Goal: Task Accomplishment & Management: Manage account settings

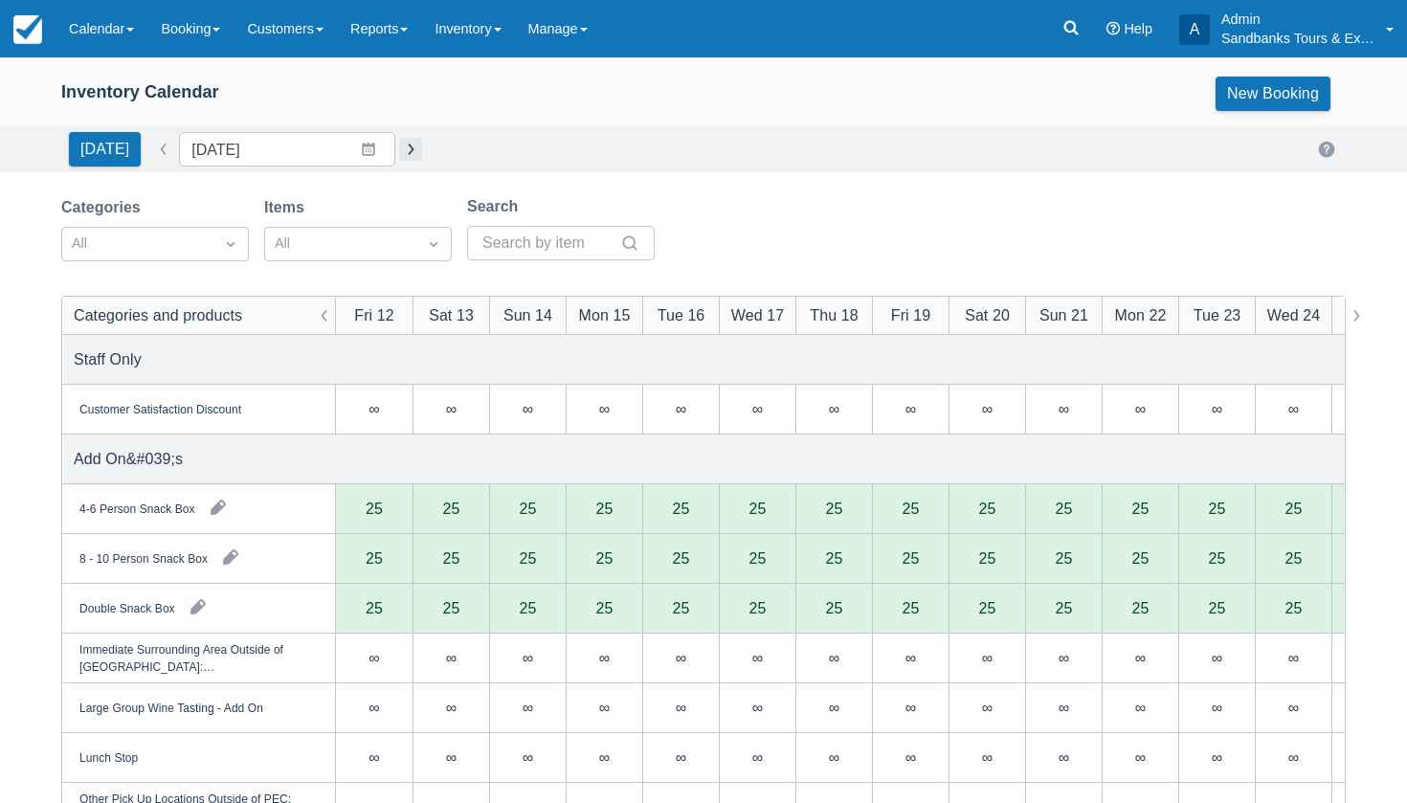
click at [399, 147] on button "button" at bounding box center [410, 149] width 23 height 23
click at [341, 144] on input "10/10/25" at bounding box center [287, 149] width 216 height 34
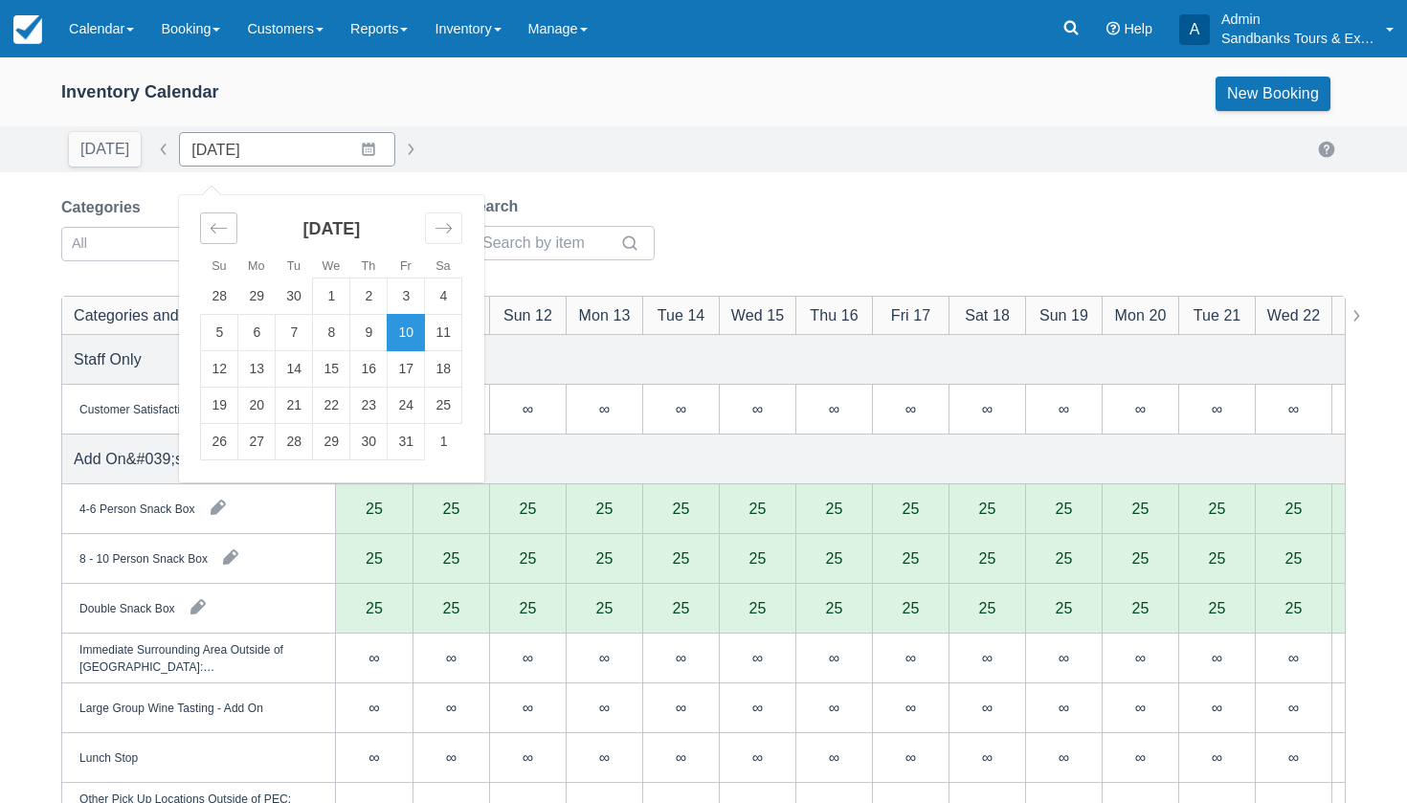
click at [210, 227] on icon "Move backward to switch to the previous month." at bounding box center [219, 228] width 18 height 18
click at [443, 333] on td "13" at bounding box center [443, 333] width 37 height 36
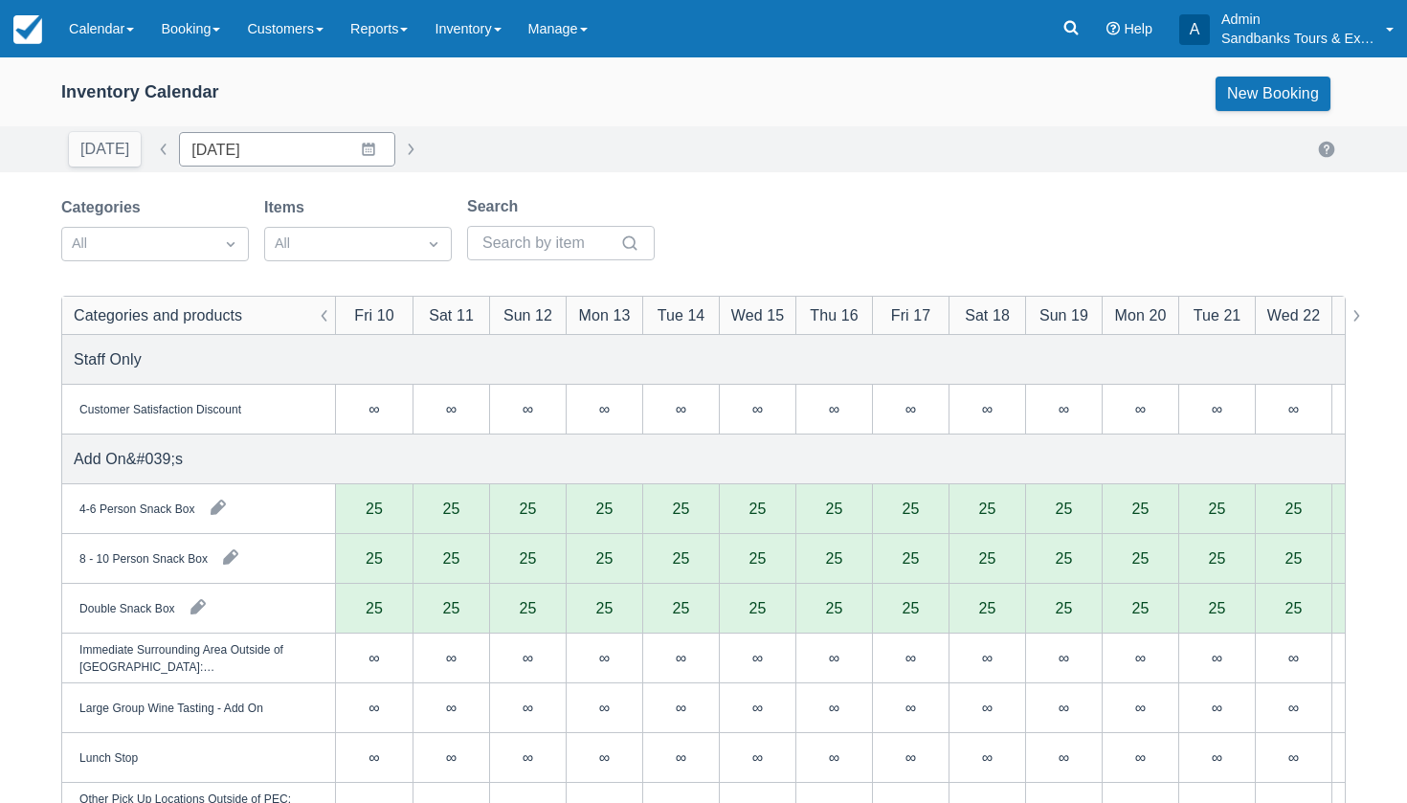
type input "09/13/25"
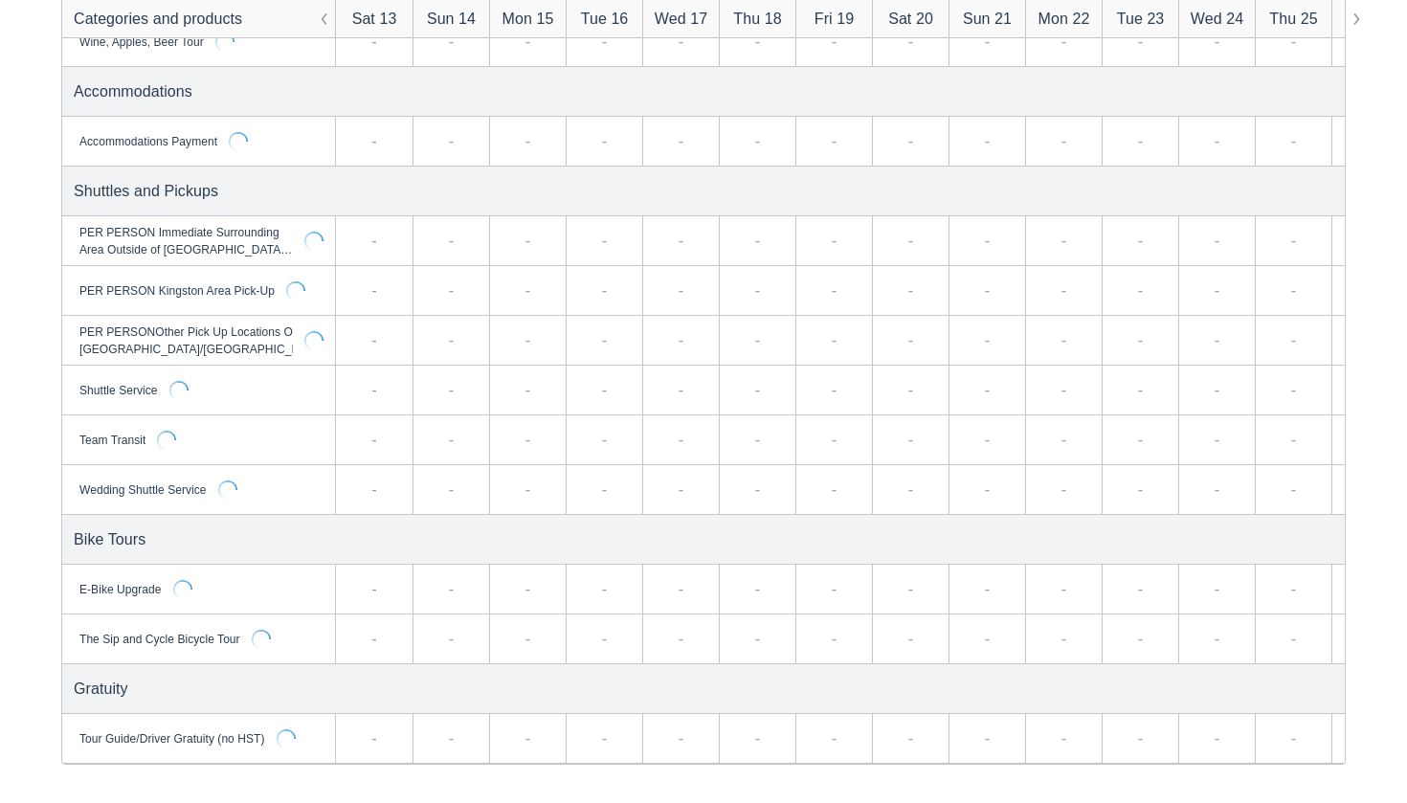
scroll to position [3056, 0]
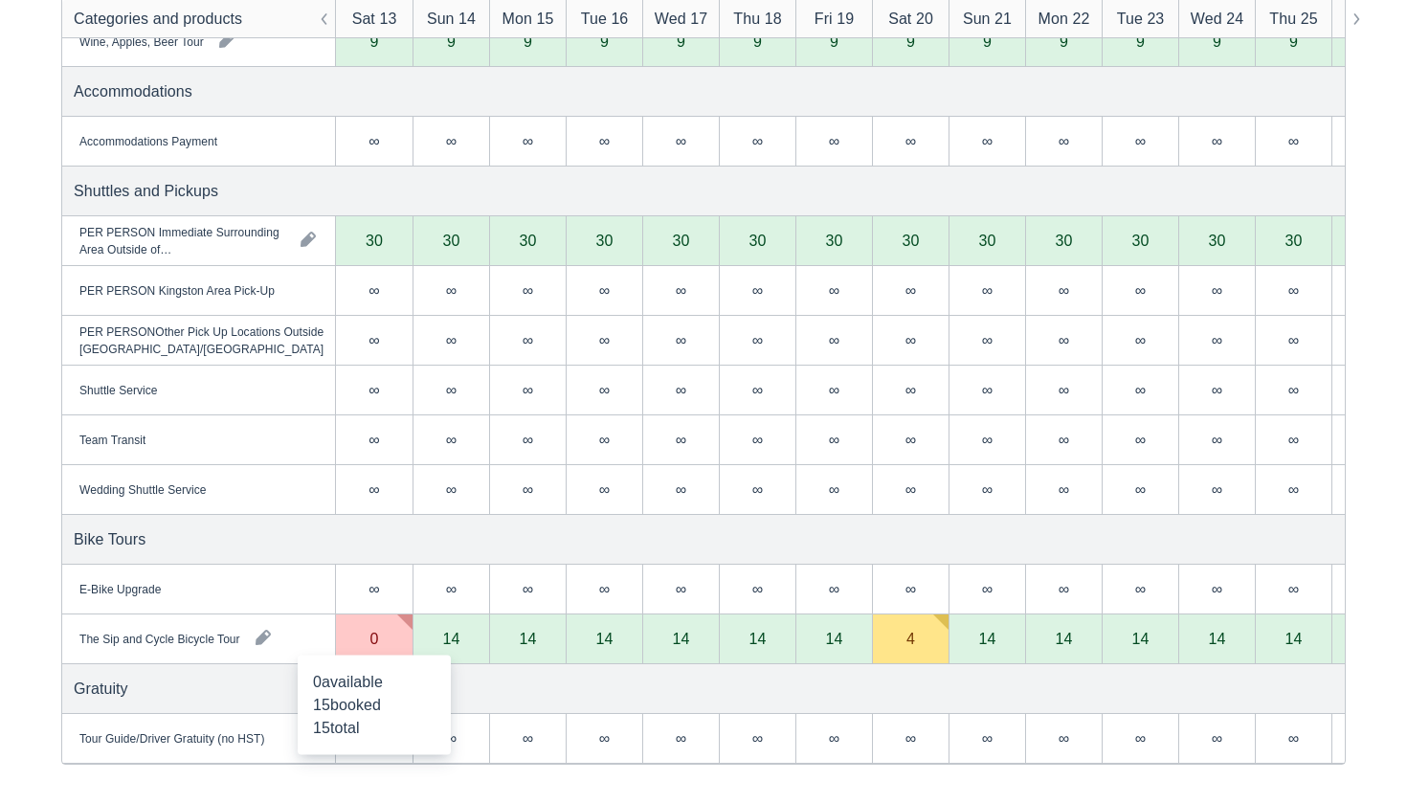
click at [376, 643] on div "0" at bounding box center [374, 638] width 9 height 15
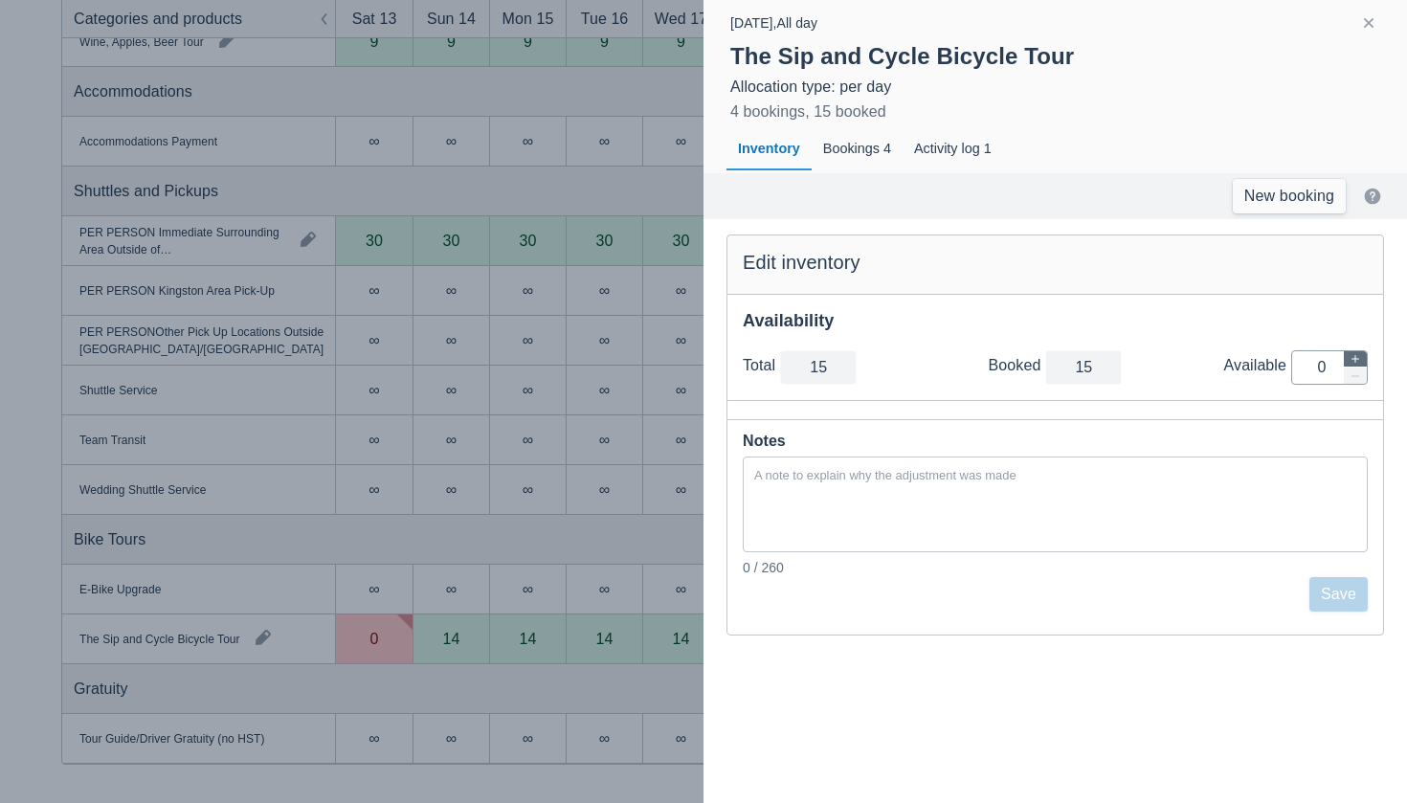
click at [1351, 355] on icon "button" at bounding box center [1354, 358] width 11 height 11
type input "16"
type input "1"
click at [1351, 355] on icon "button" at bounding box center [1354, 358] width 11 height 11
type input "17"
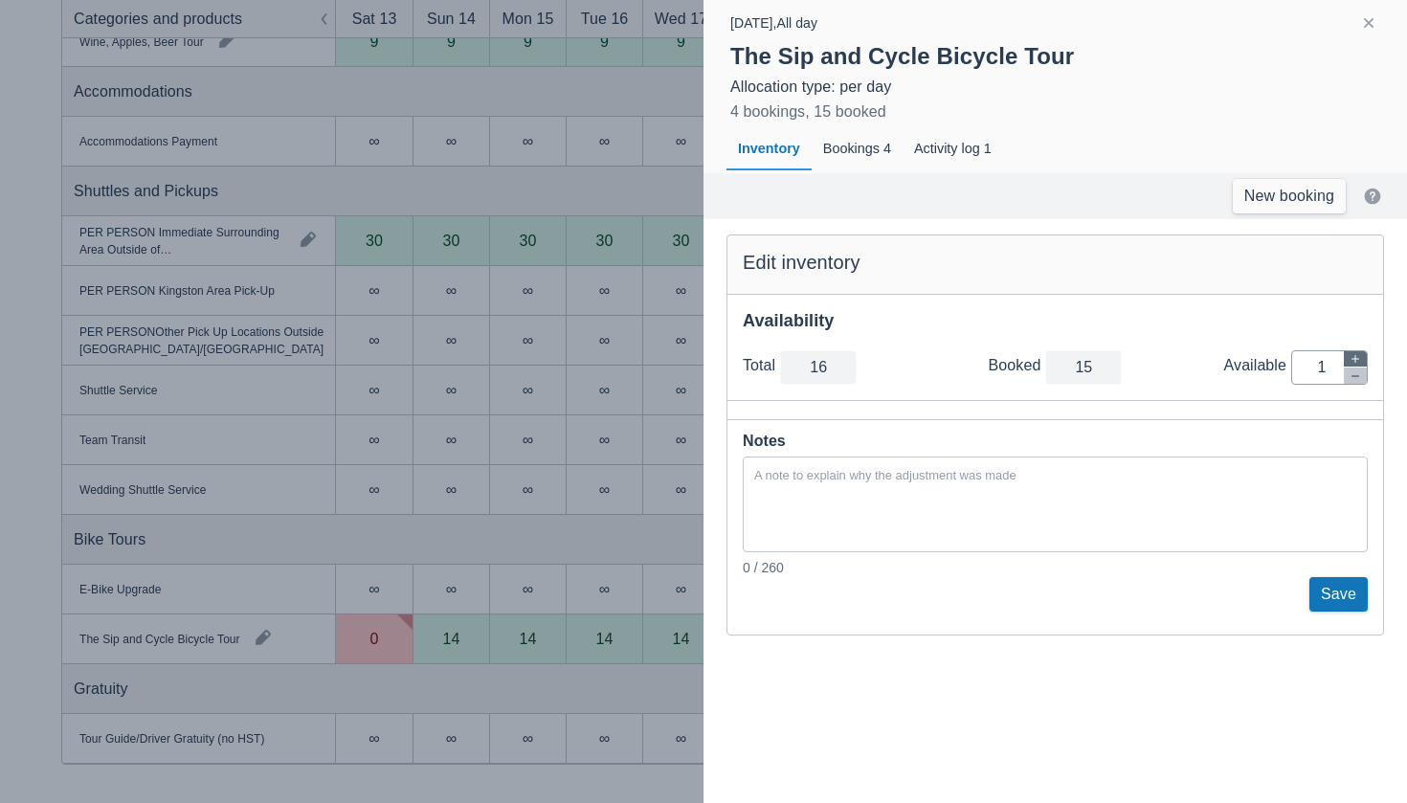
type input "2"
click at [1329, 586] on button "Save" at bounding box center [1338, 594] width 58 height 34
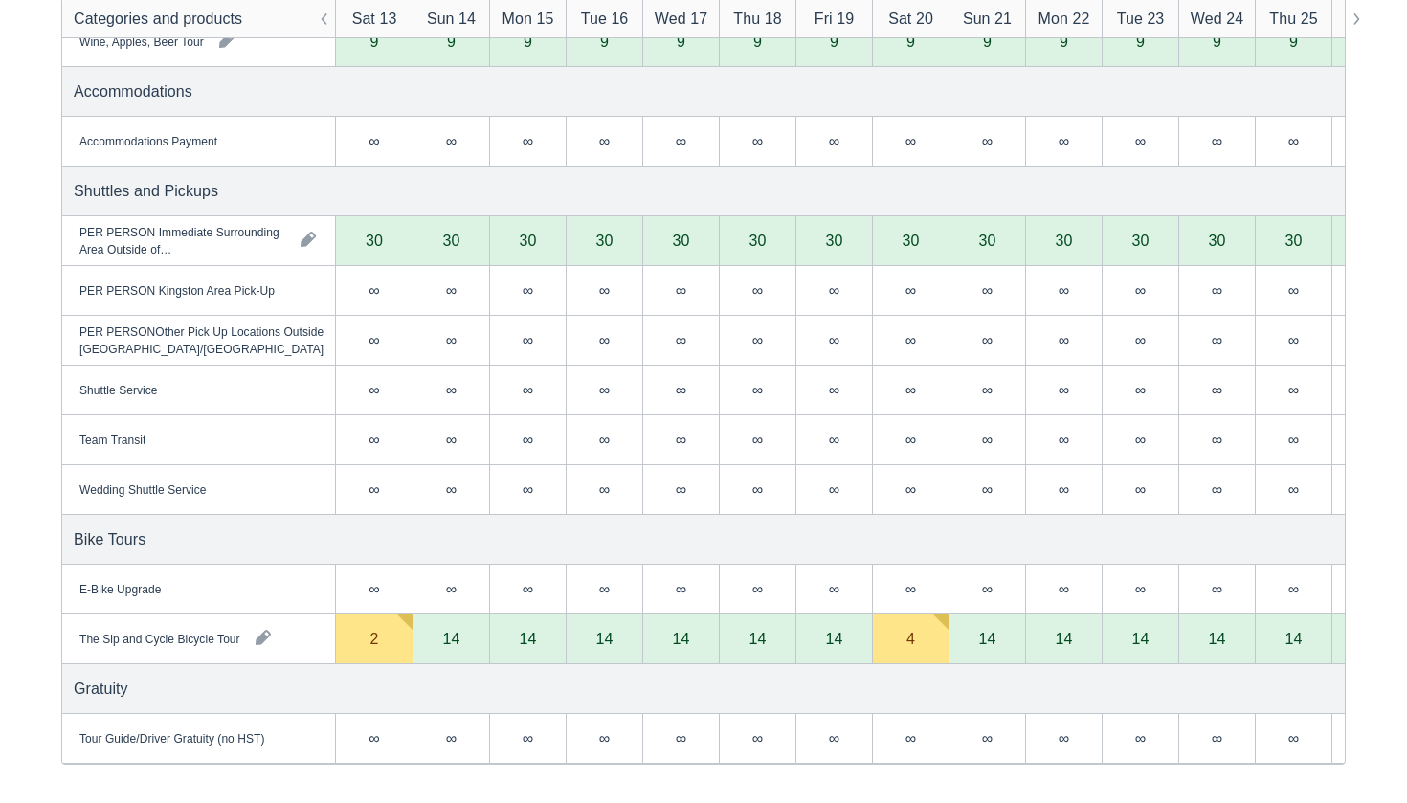
click at [370, 630] on div "2" at bounding box center [374, 639] width 77 height 50
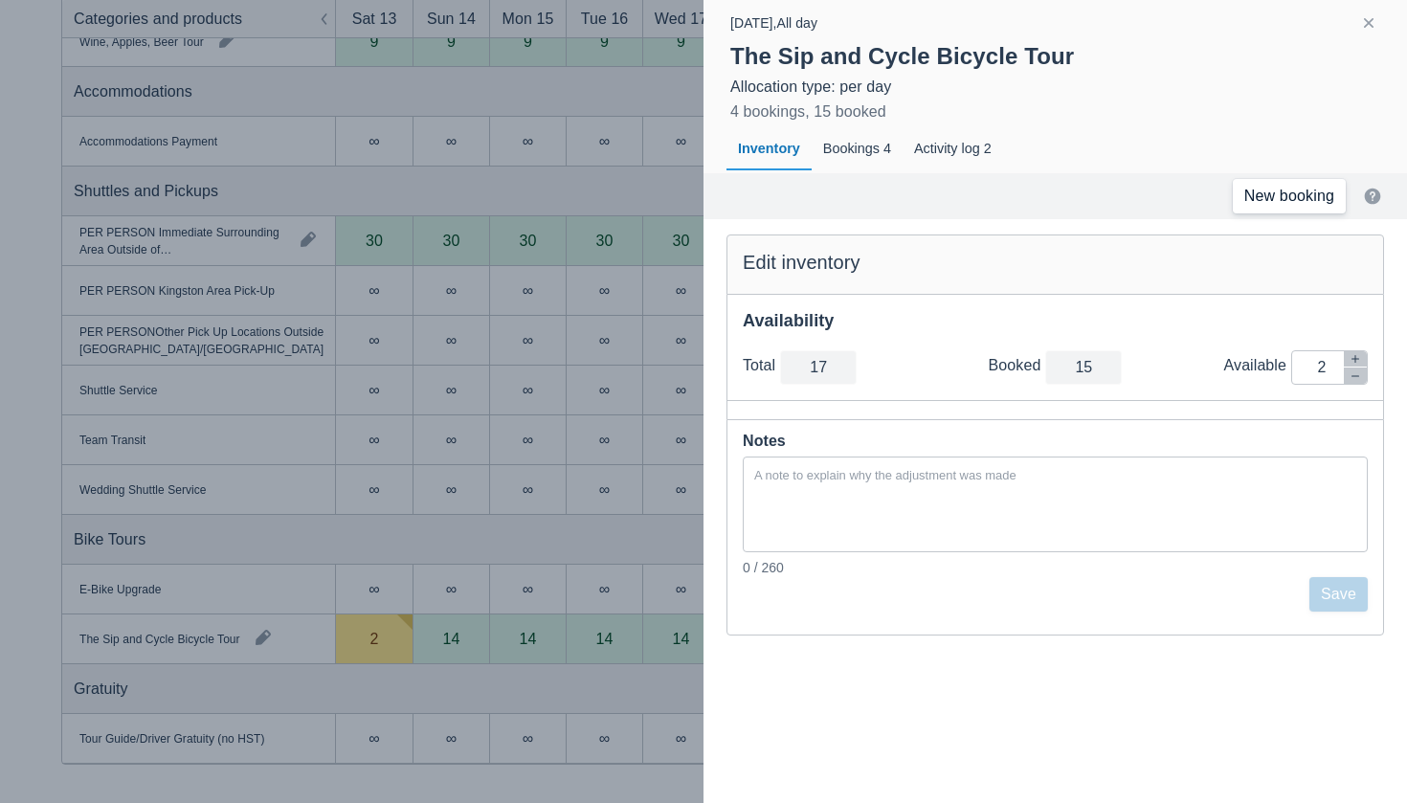
click at [1248, 199] on link "New booking" at bounding box center [1289, 196] width 113 height 34
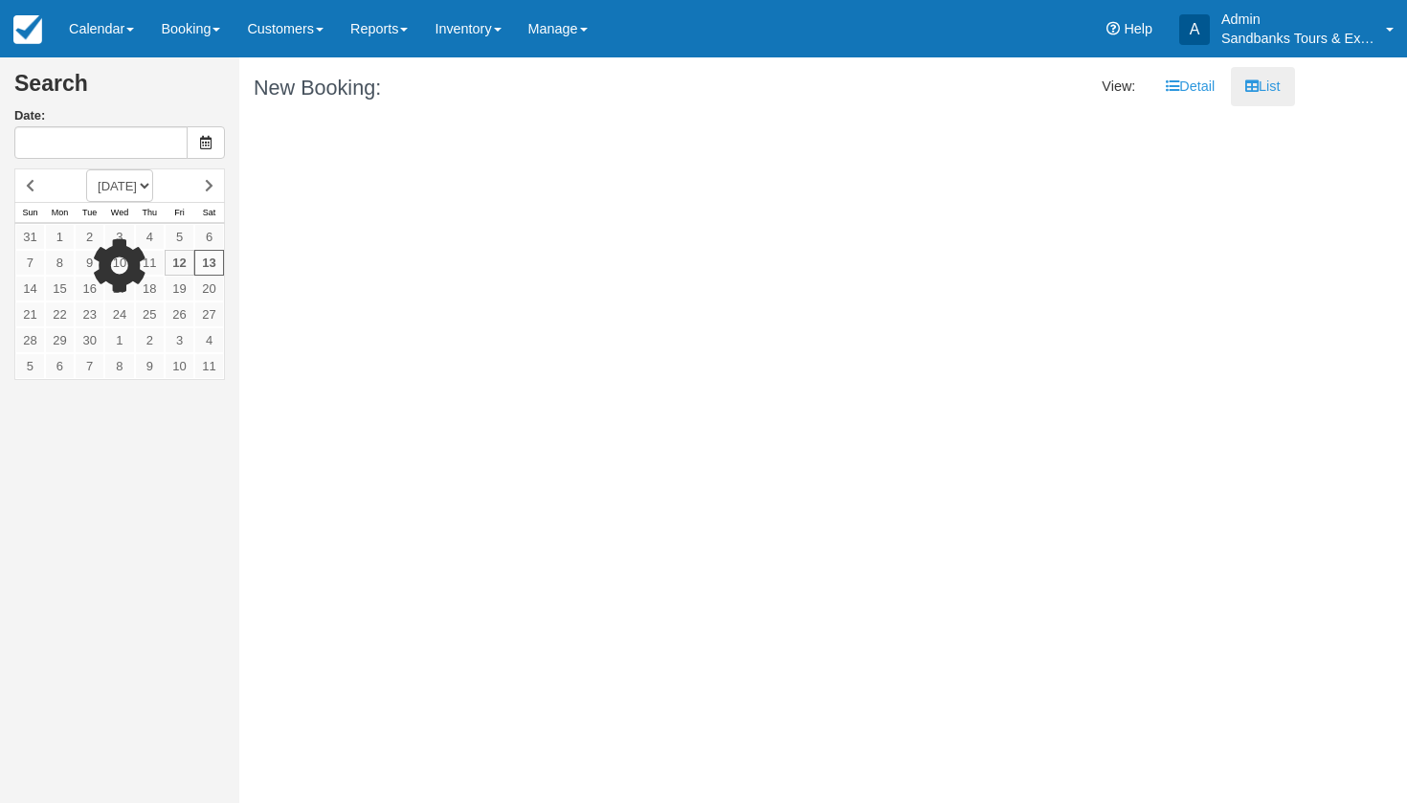
type input "09/13/25"
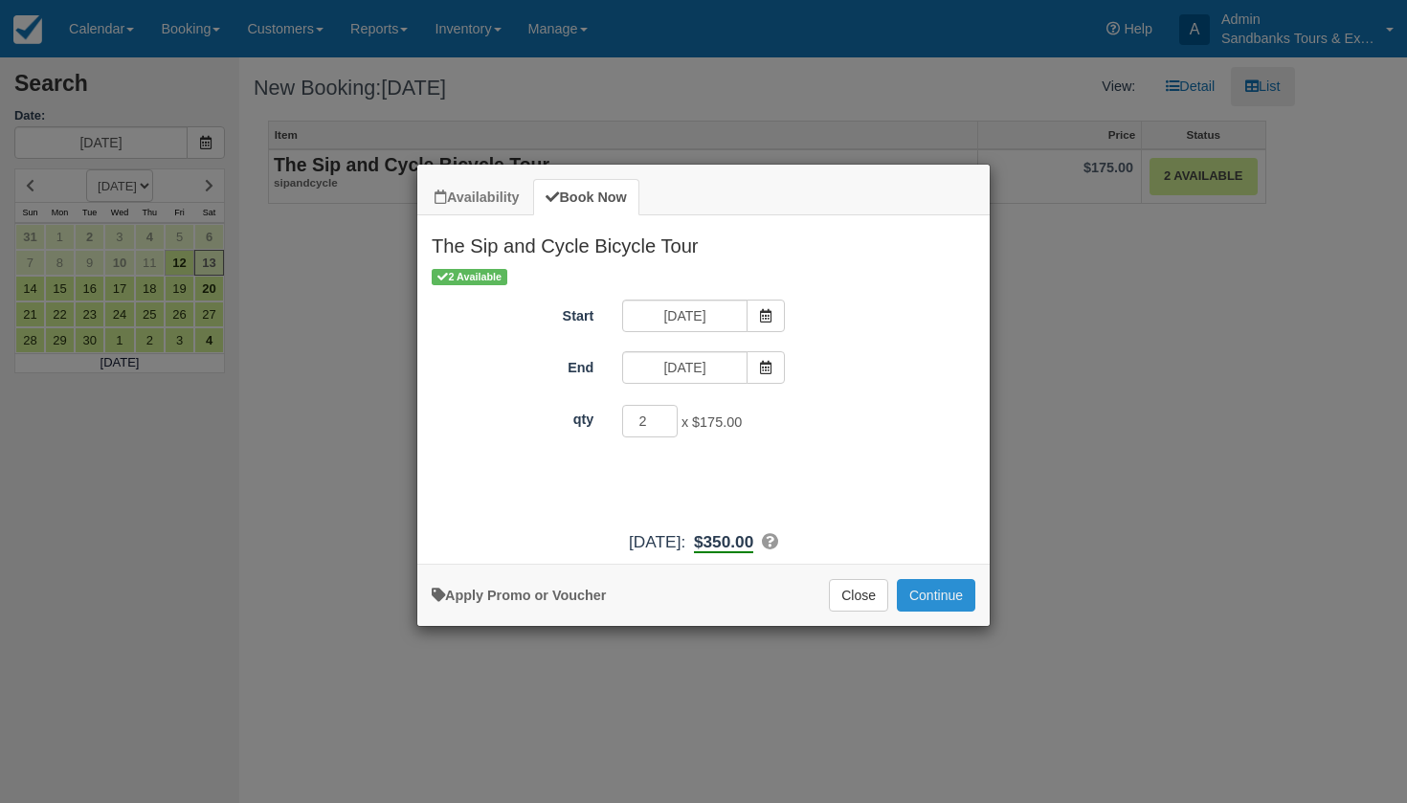
click at [945, 612] on button "Continue" at bounding box center [936, 595] width 78 height 33
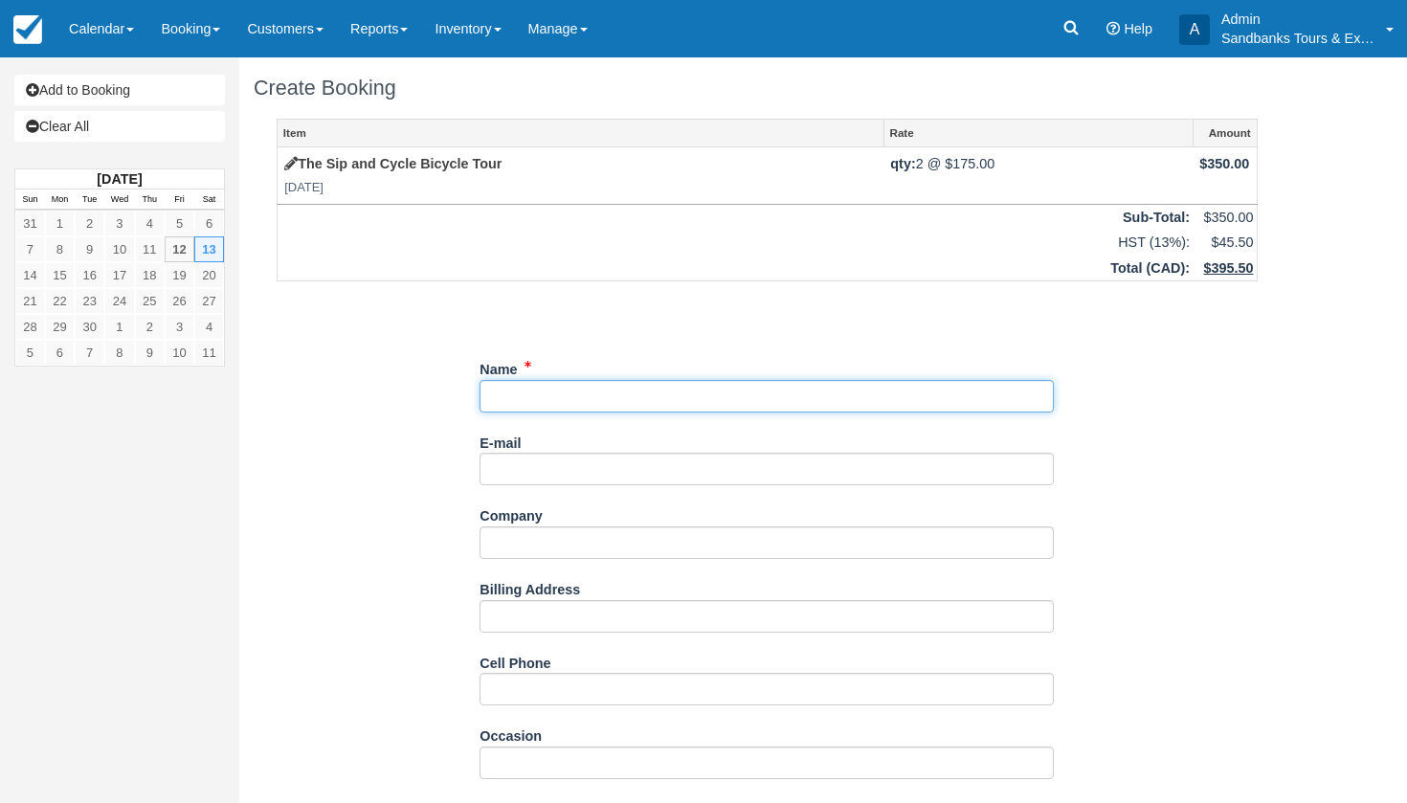
click at [509, 405] on input "Name" at bounding box center [766, 396] width 574 height 33
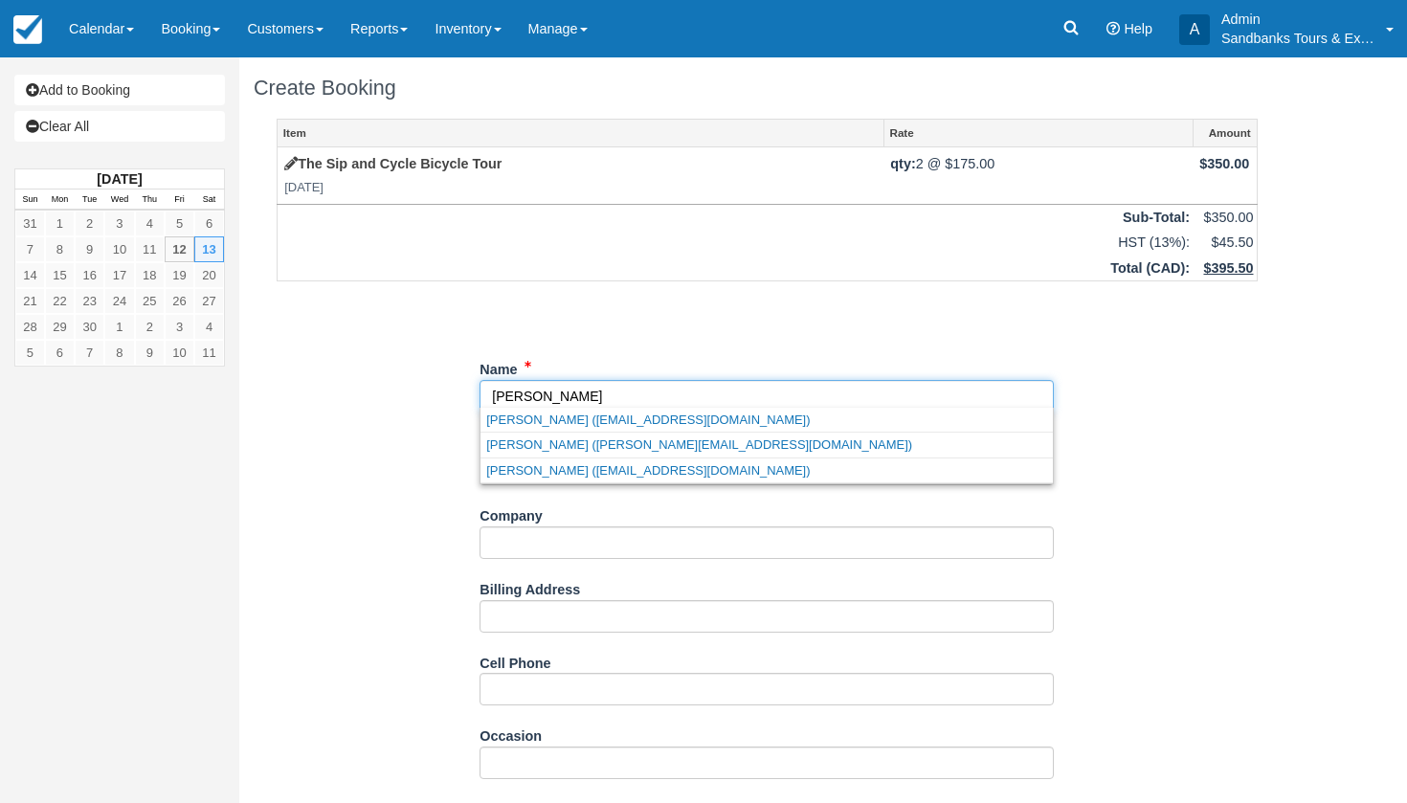
type input "[PERSON_NAME]"
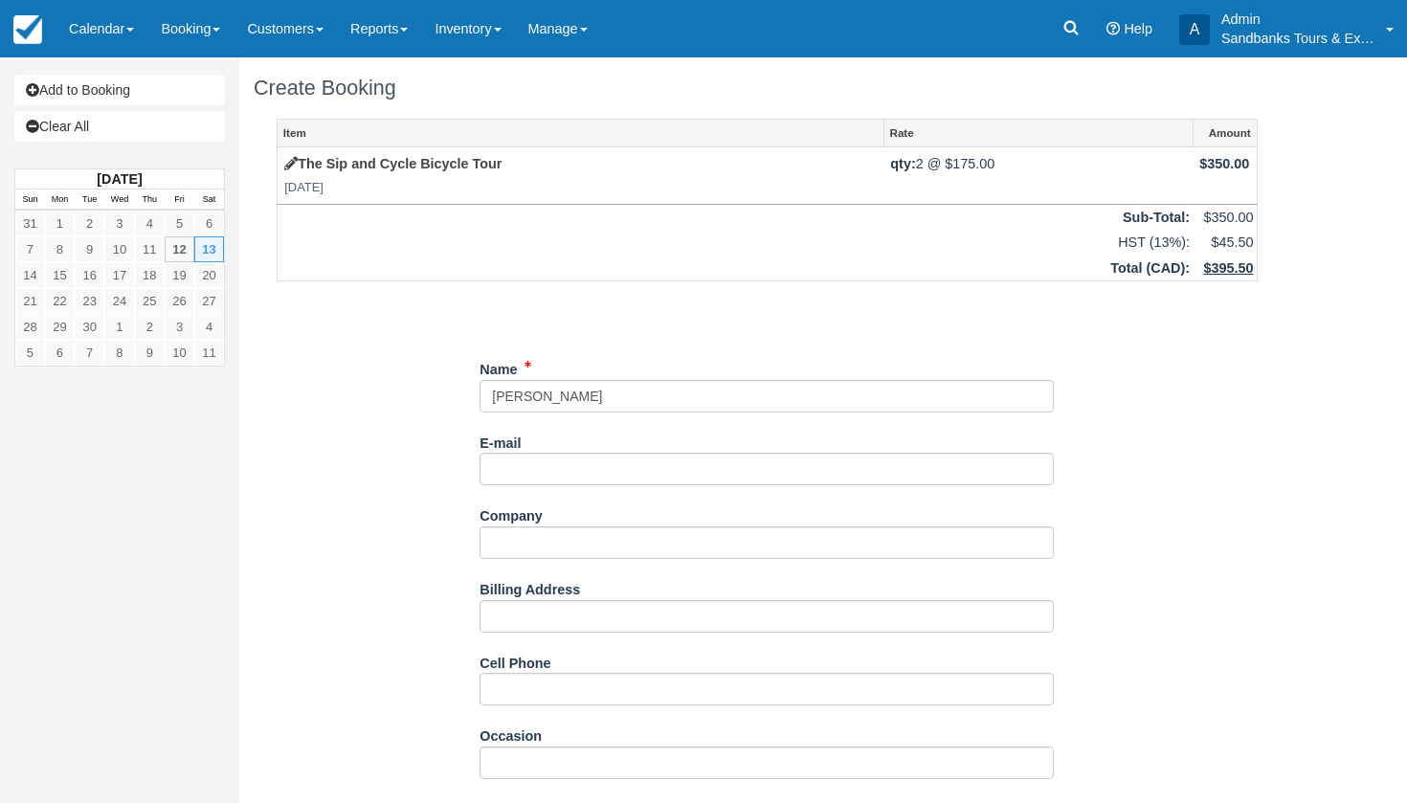
click at [384, 443] on div "Item Rate Amount The Sip and Cycle Bicycle Tour Sat Sept 13, 2025 qty: 2 @ $175…" at bounding box center [767, 708] width 1027 height 1178
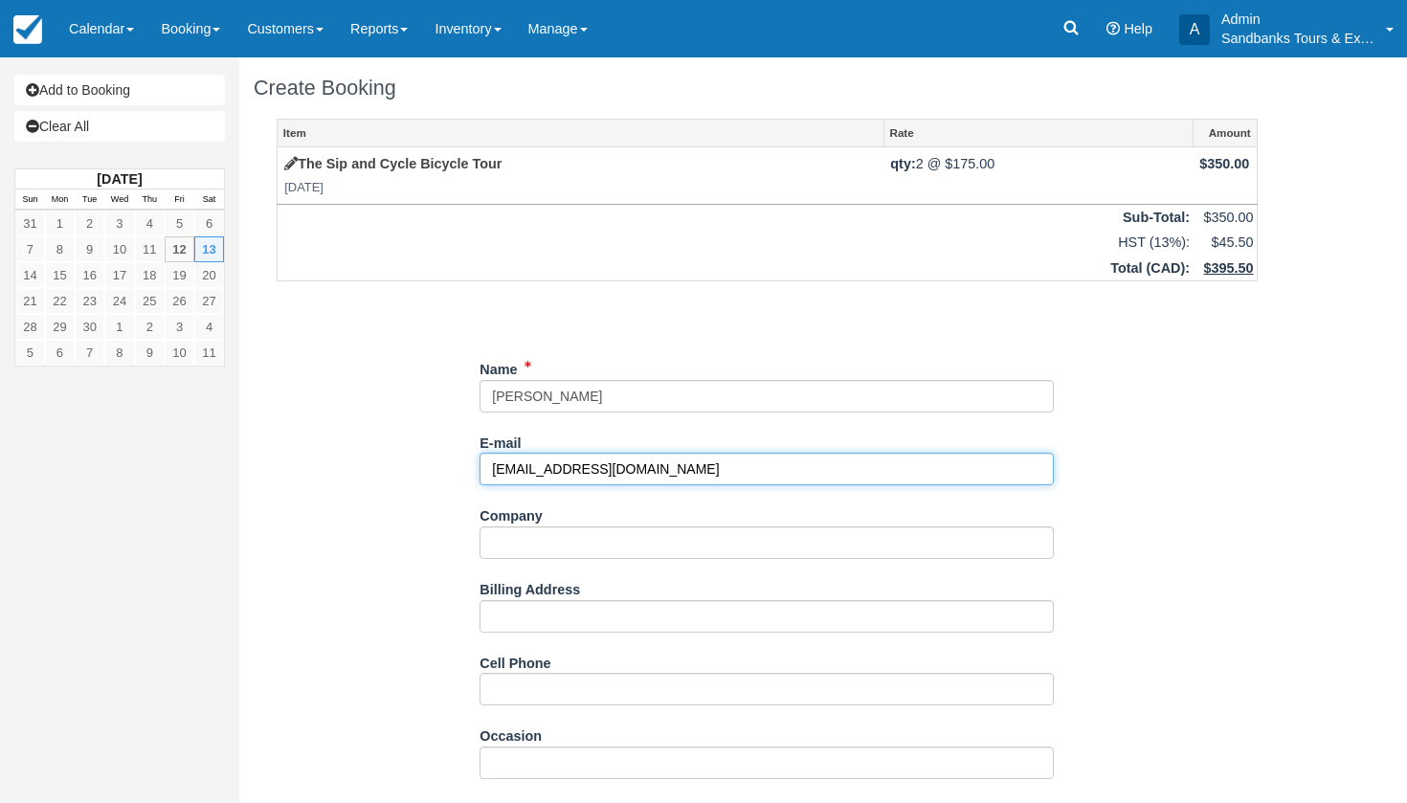
type input "amiguidi12@gmail.com"
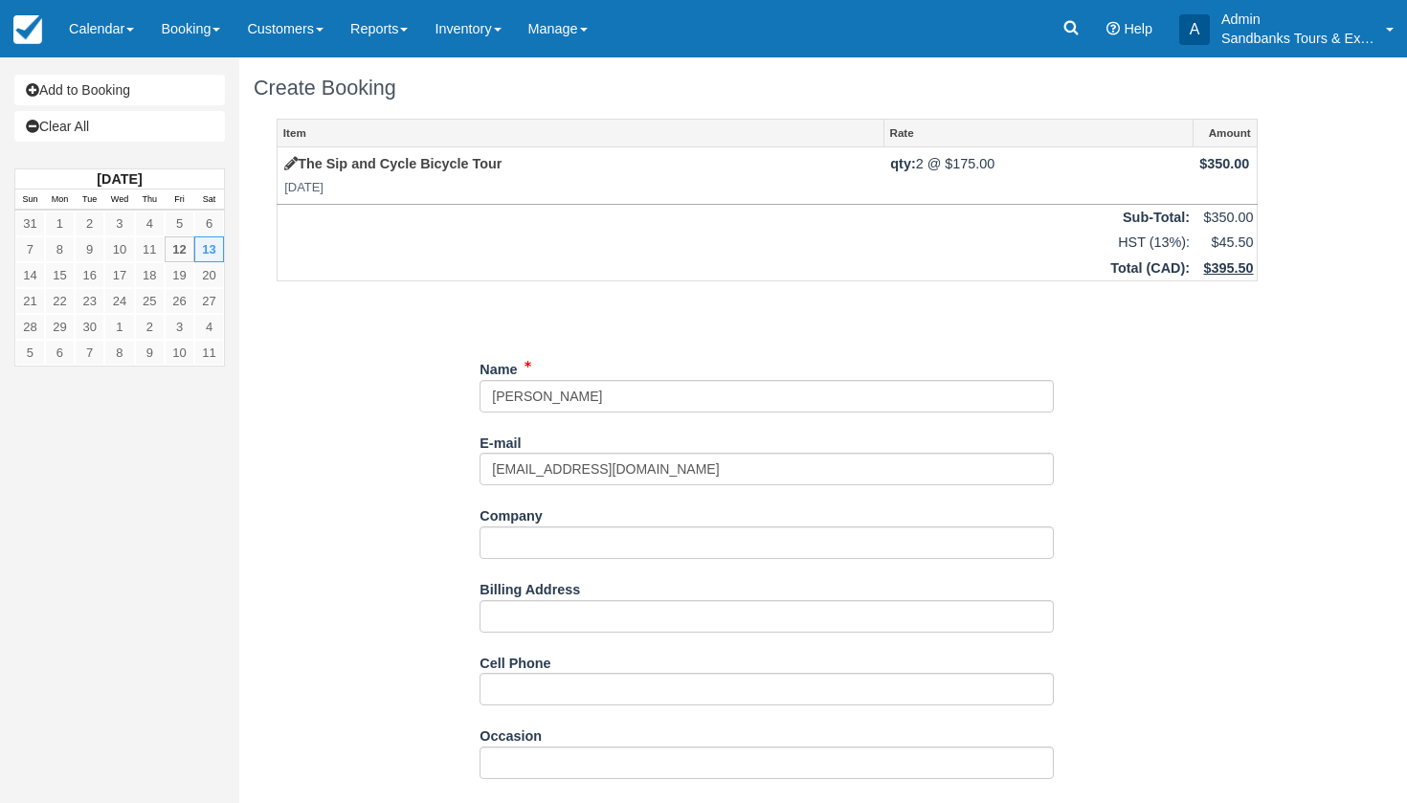
click at [389, 507] on div "Item Rate Amount The Sip and Cycle Bicycle Tour Sat Sept 13, 2025 qty: 2 @ $175…" at bounding box center [767, 708] width 1027 height 1178
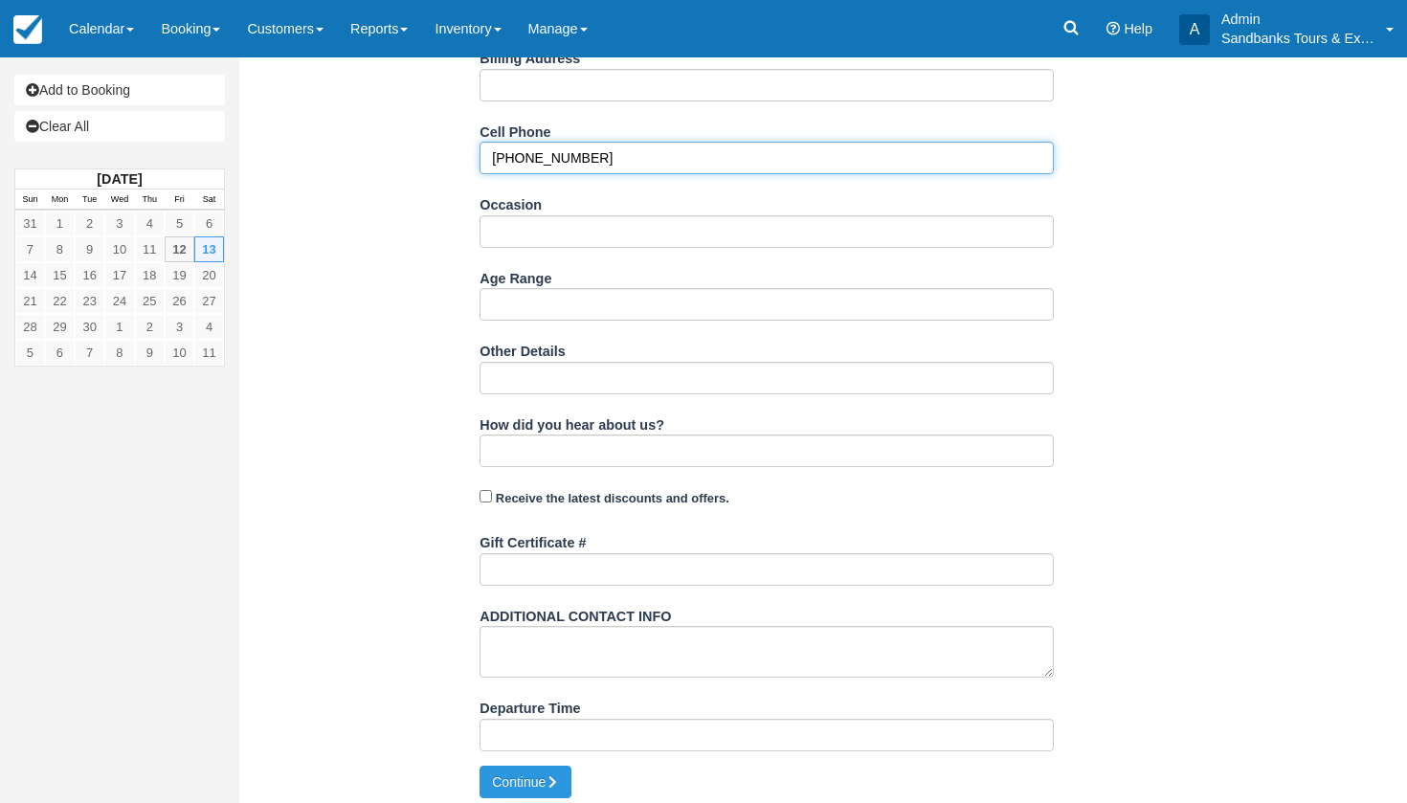
scroll to position [530, 0]
type input "289-439-3021"
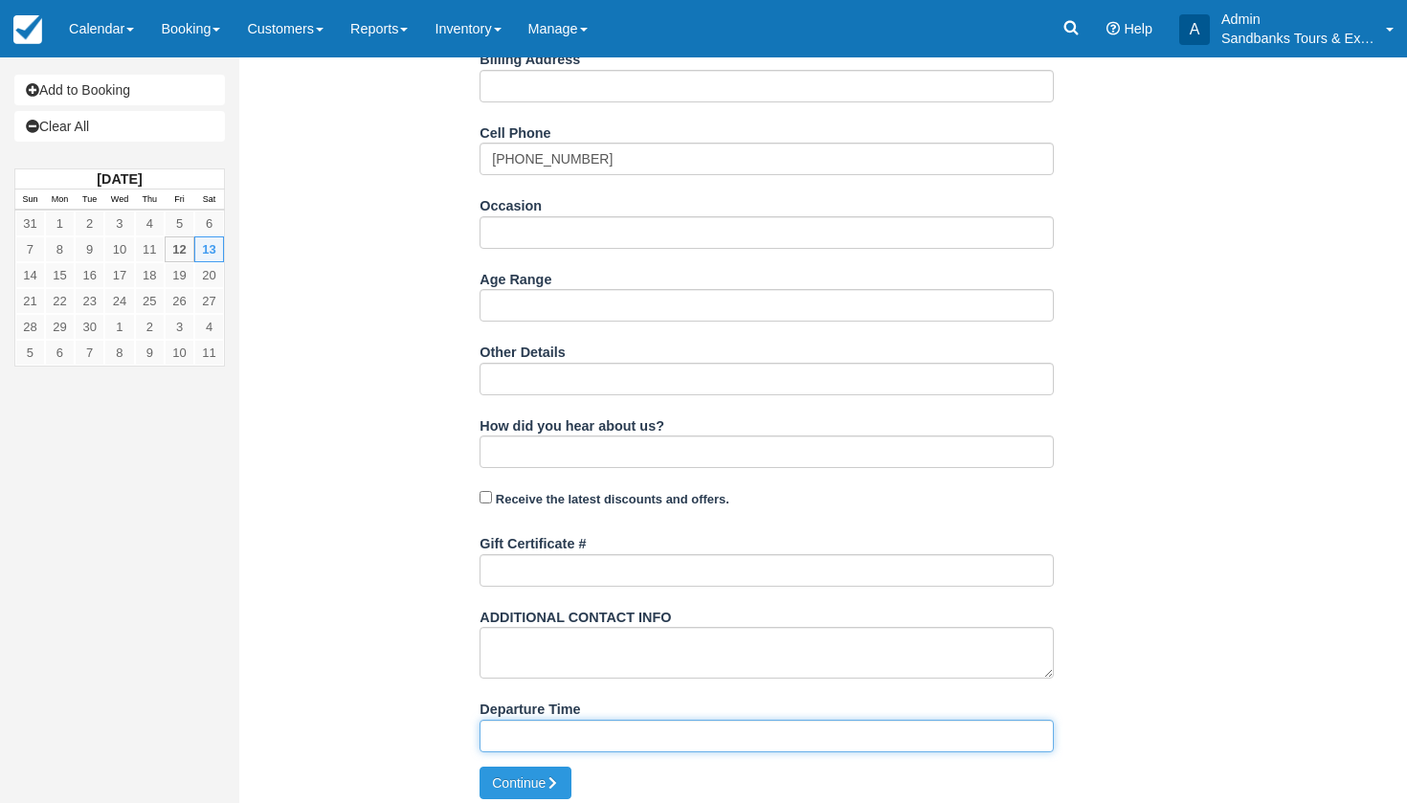
click at [531, 723] on input "Departure Time" at bounding box center [766, 736] width 574 height 33
type input "11:30am at 81 Cleminson Street"
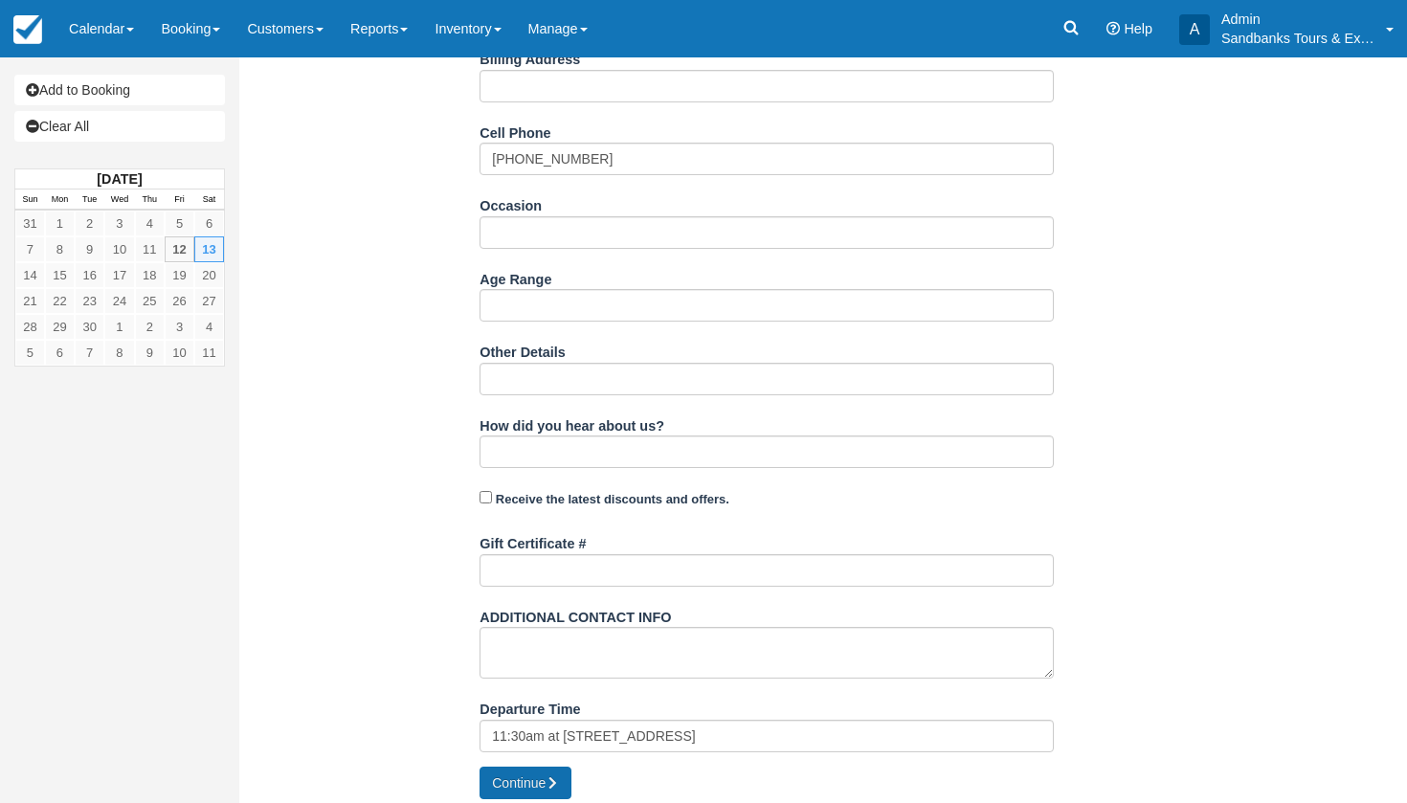
click at [523, 786] on button "Continue" at bounding box center [525, 783] width 92 height 33
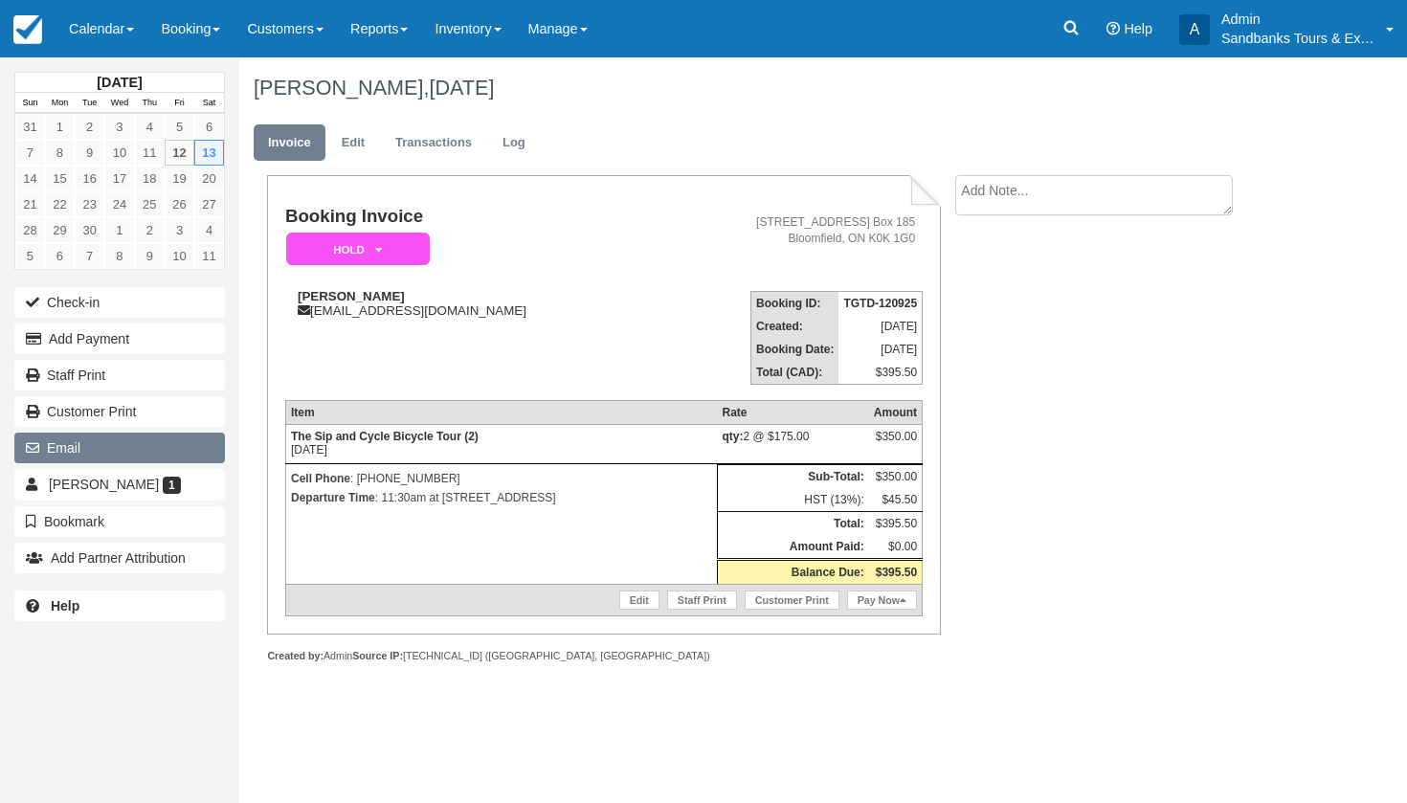
click at [145, 446] on button "Email" at bounding box center [119, 448] width 211 height 31
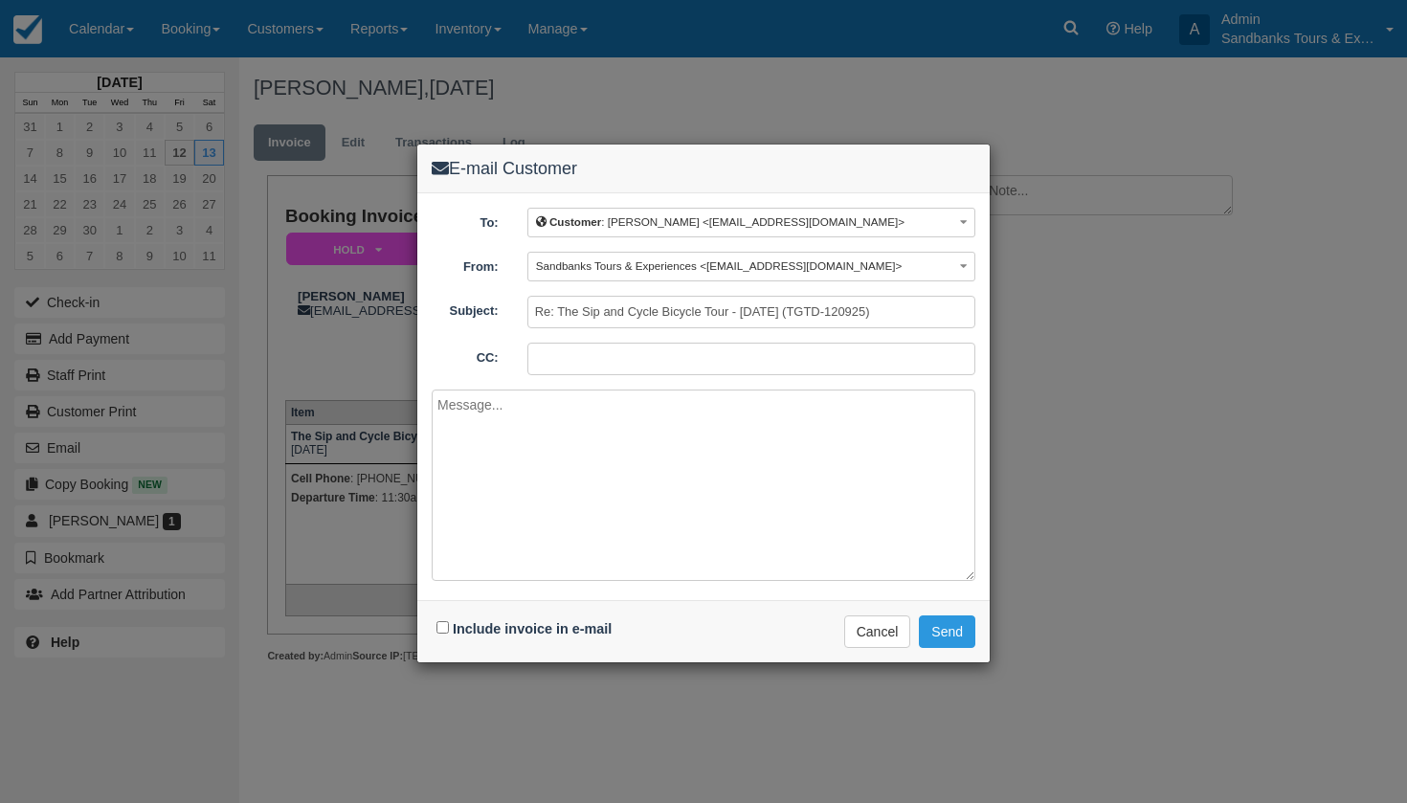
click at [1139, 435] on div "E-mail Customer To: Customer : Amy <amiguidi12@gmail.com> Customer : Amy <amigu…" at bounding box center [703, 401] width 1407 height 803
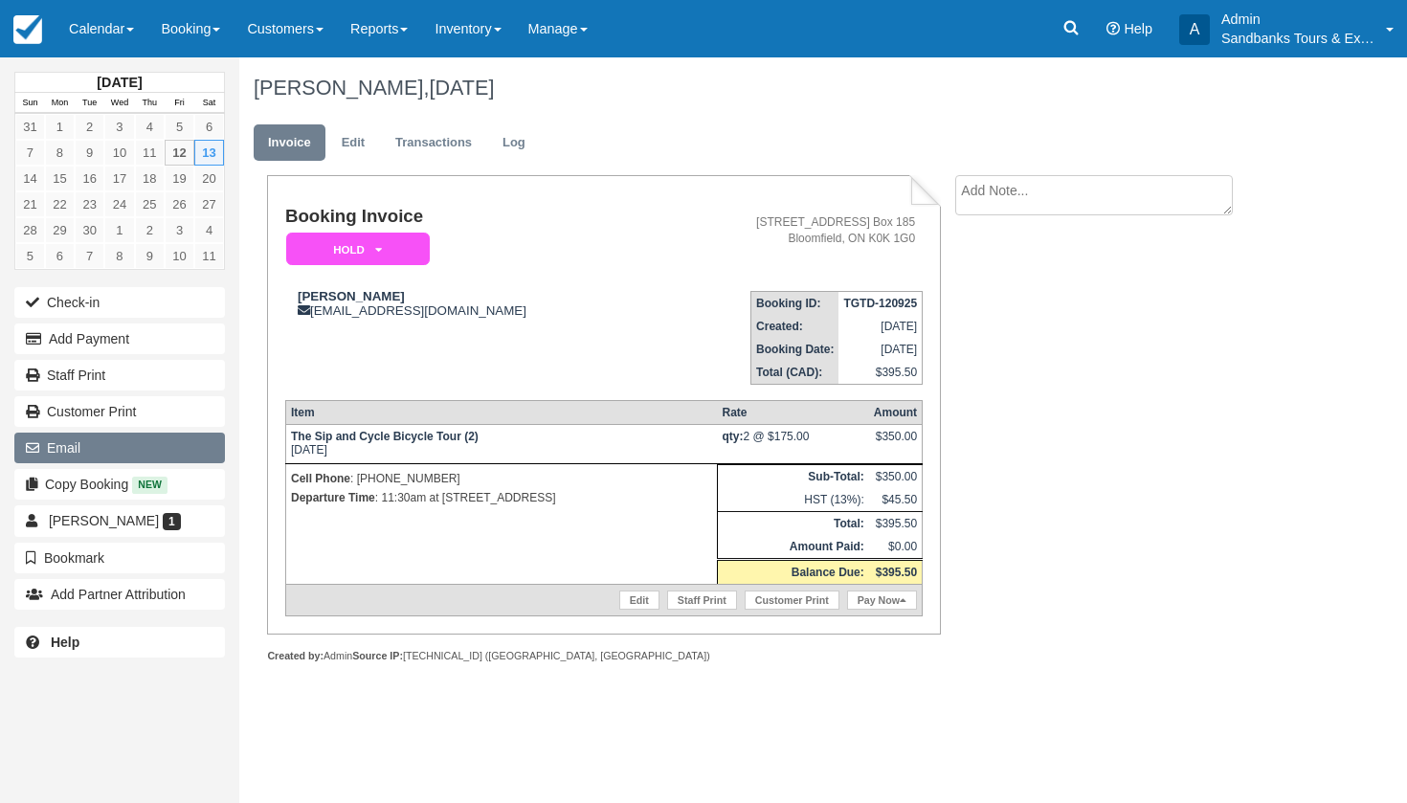
click at [99, 434] on button "Email" at bounding box center [119, 448] width 211 height 31
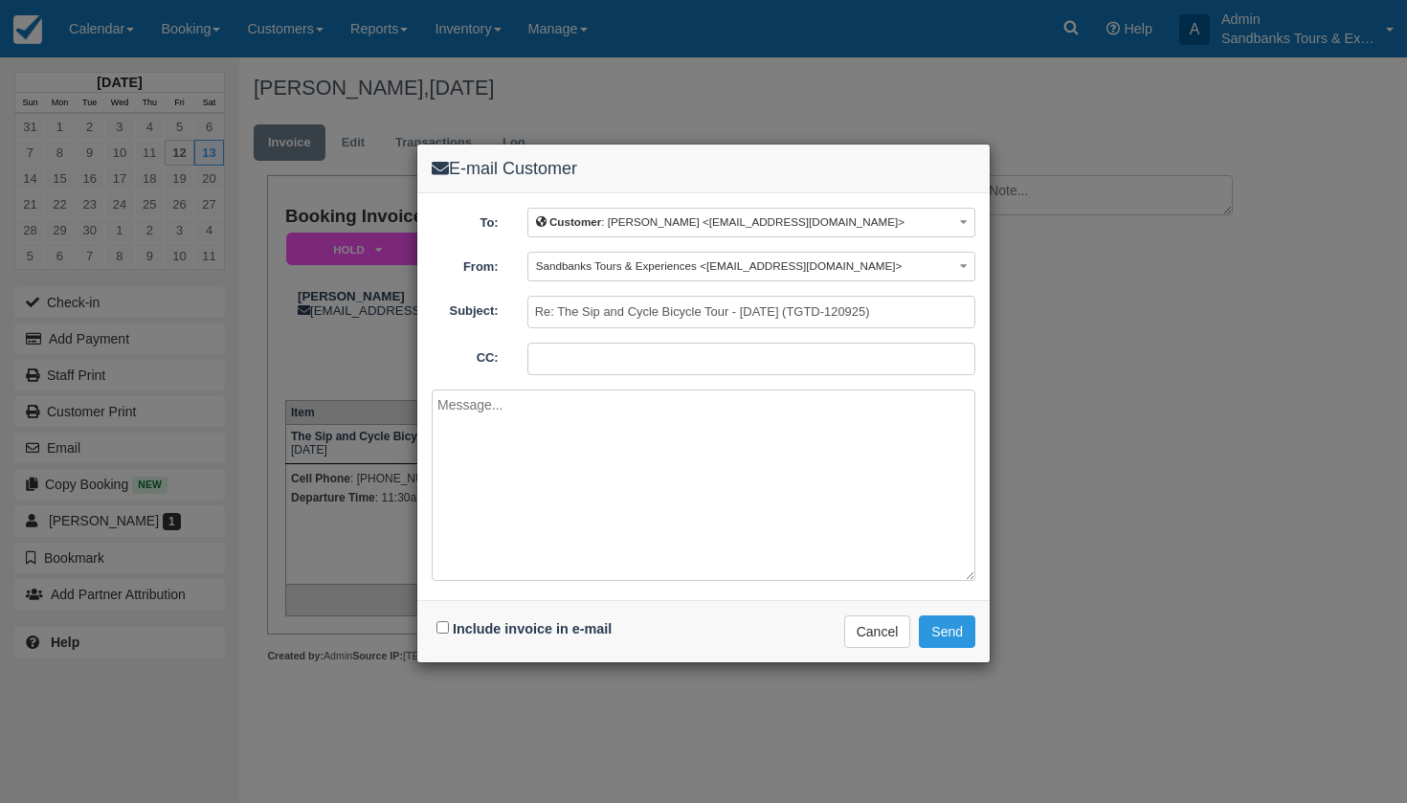
paste textarea "Please see your booking invoice below for a Wedding Shuttle on Saturday October…"
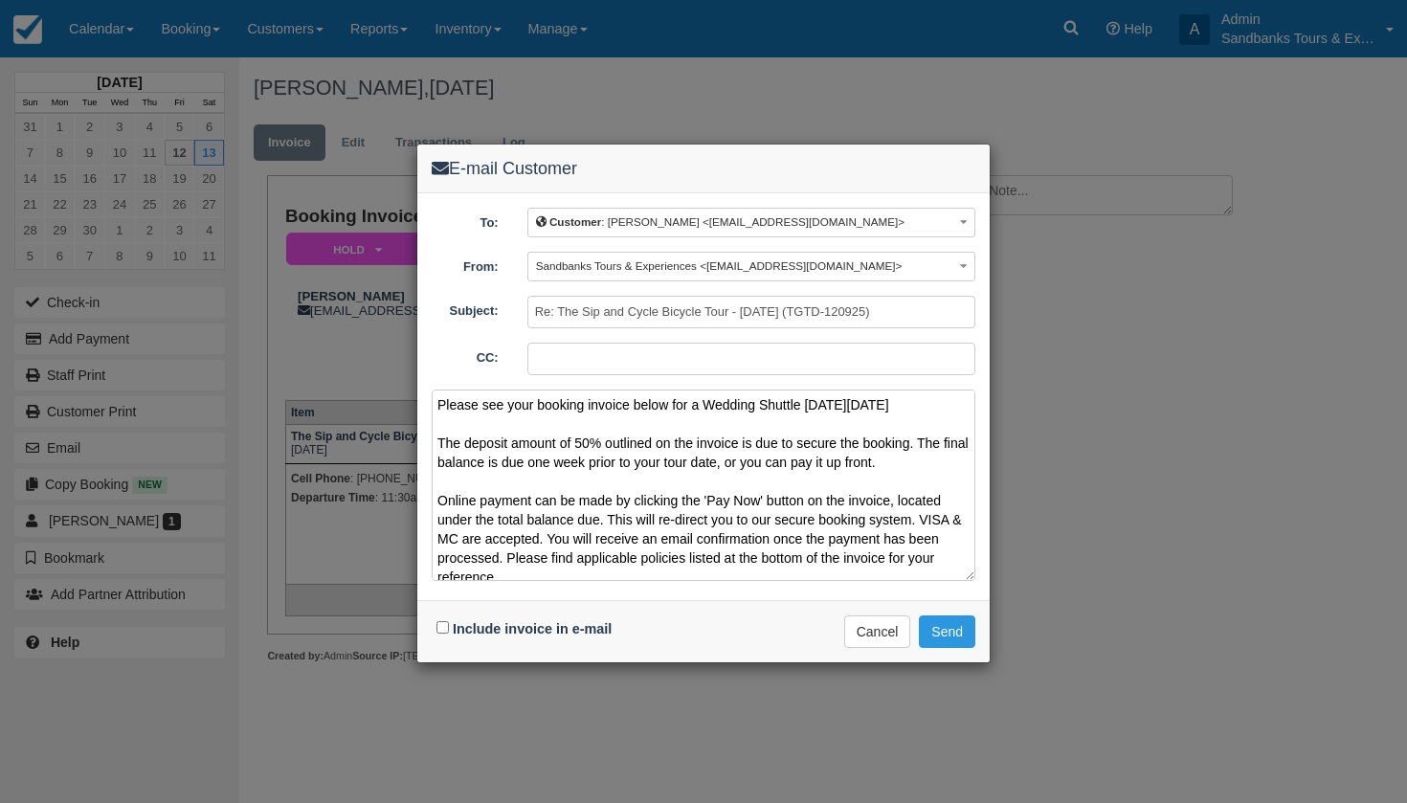
drag, startPoint x: 948, startPoint y: 402, endPoint x: 695, endPoint y: 401, distance: 253.6
click at [695, 401] on textarea "Please see your booking invoice below for a Wedding Shuttle on Saturday October…" at bounding box center [704, 485] width 544 height 191
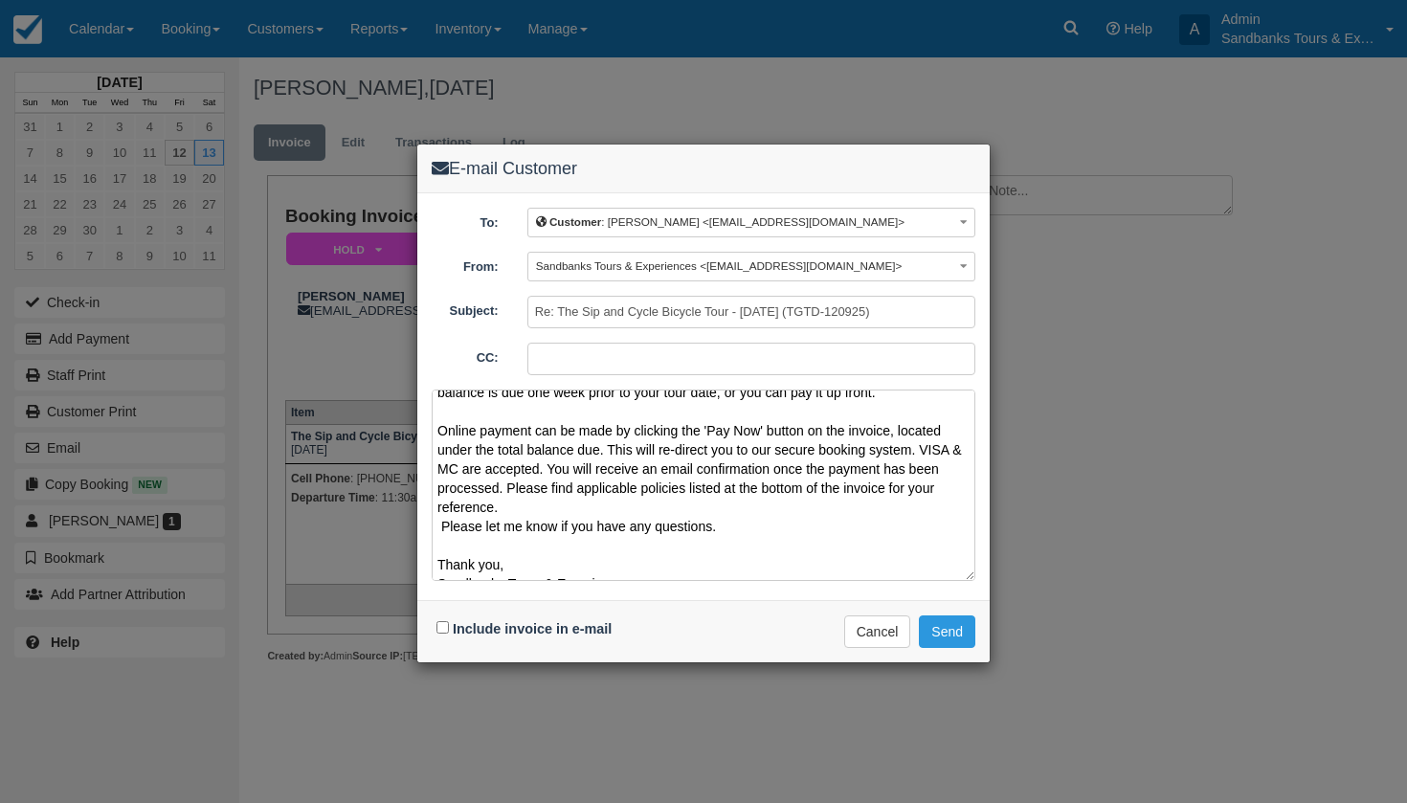
scroll to position [88, 0]
type textarea "Please see your booking invoice below for a Sip n Cycle Wine Tour for tomorrow …"
click at [444, 628] on input "Include invoice in e-mail" at bounding box center [442, 627] width 12 height 12
checkbox input "true"
click at [955, 631] on button "Send" at bounding box center [947, 631] width 56 height 33
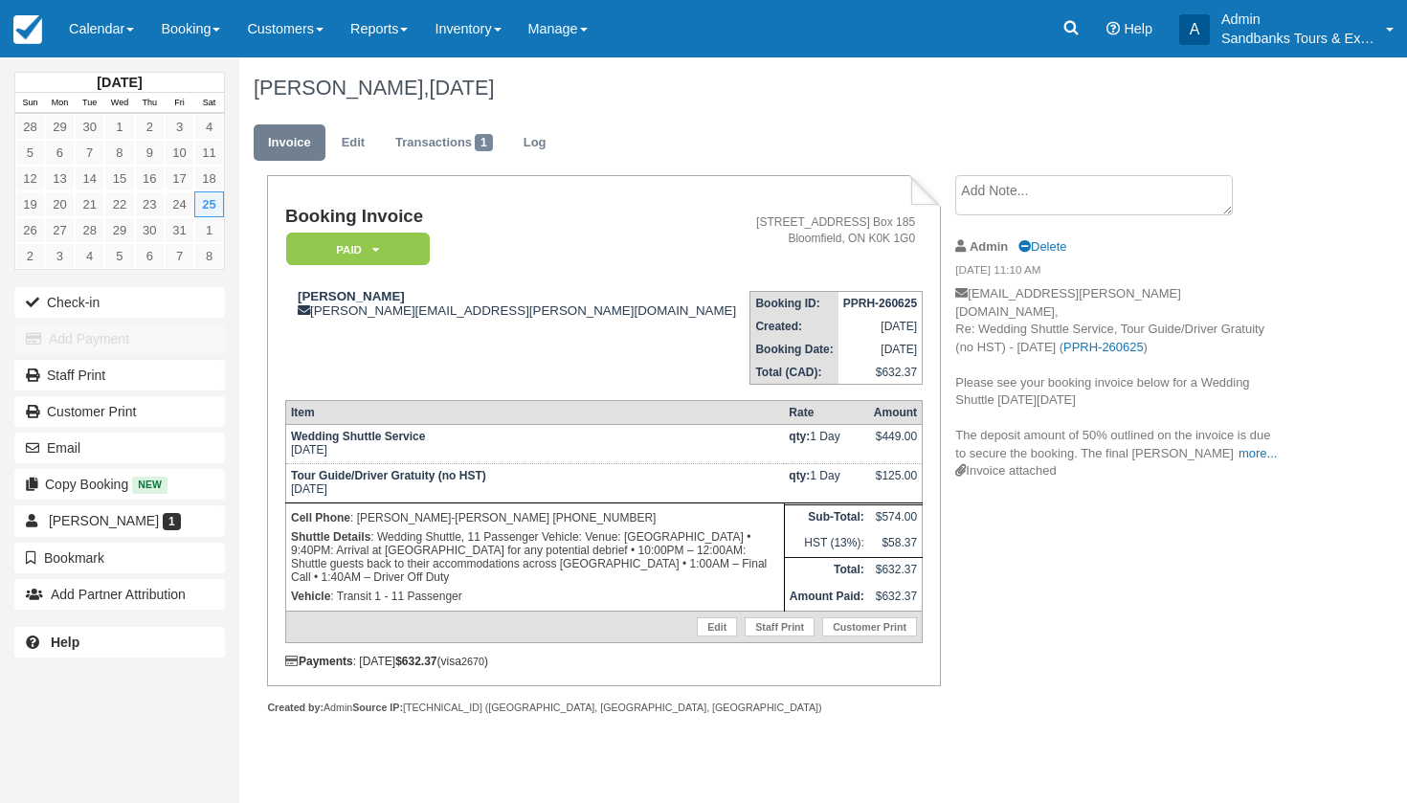
click at [1194, 438] on p "[EMAIL_ADDRESS][PERSON_NAME][DOMAIN_NAME], Re: Wedding Shuttle Service, Tour Gu…" at bounding box center [1116, 373] width 323 height 177
click at [1238, 446] on link "more..." at bounding box center [1257, 453] width 38 height 14
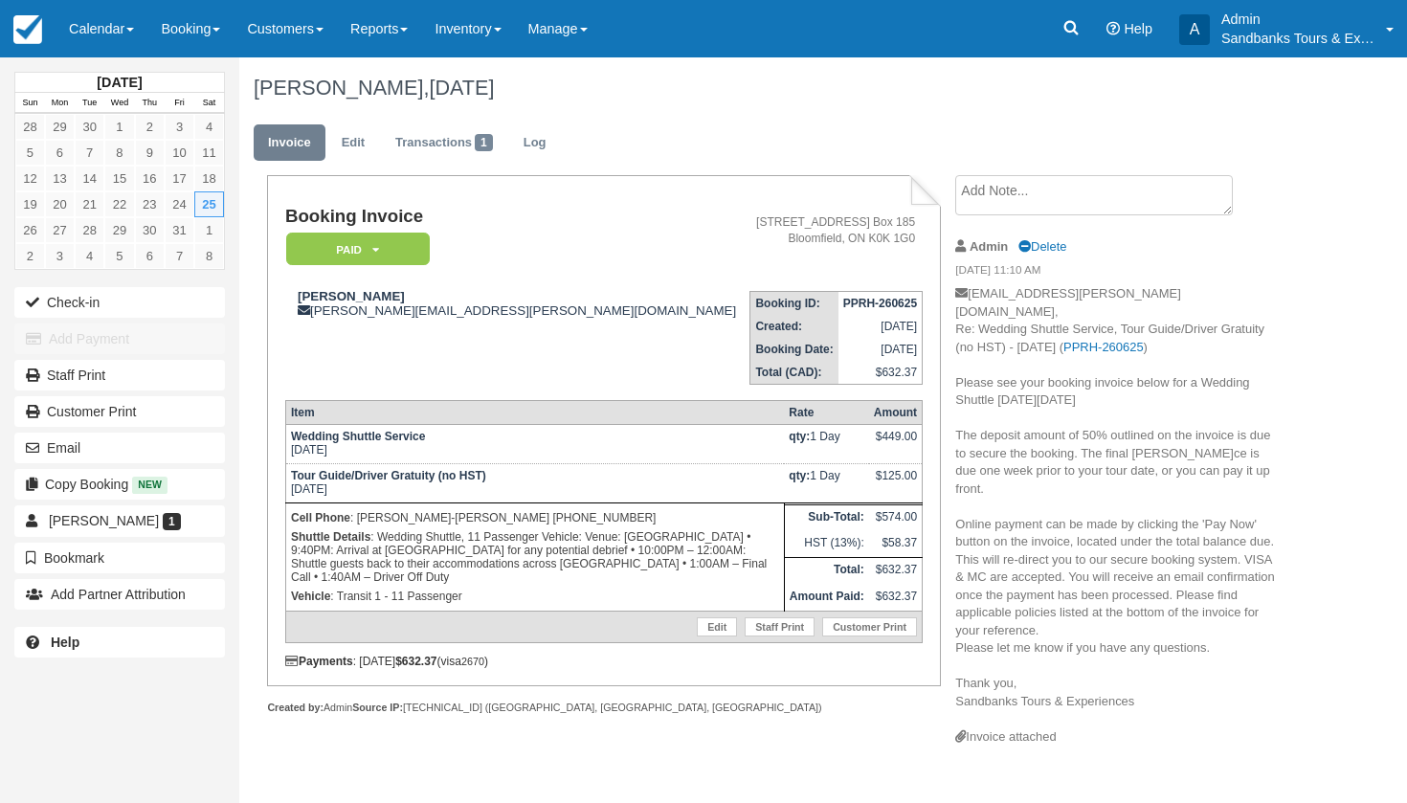
drag, startPoint x: 1151, startPoint y: 653, endPoint x: 969, endPoint y: 384, distance: 324.6
click at [969, 382] on p "[EMAIL_ADDRESS][PERSON_NAME][DOMAIN_NAME], Re: Wedding Shuttle Service, Tour Gu…" at bounding box center [1116, 506] width 323 height 443
drag, startPoint x: 958, startPoint y: 366, endPoint x: 1152, endPoint y: 659, distance: 352.2
click at [1152, 659] on p "[EMAIL_ADDRESS][PERSON_NAME][DOMAIN_NAME], Re: Wedding Shuttle Service, Tour Gu…" at bounding box center [1116, 506] width 323 height 443
copy p "Please see your booking invoice below for a Wedding Shuttle [DATE][DATE] The de…"
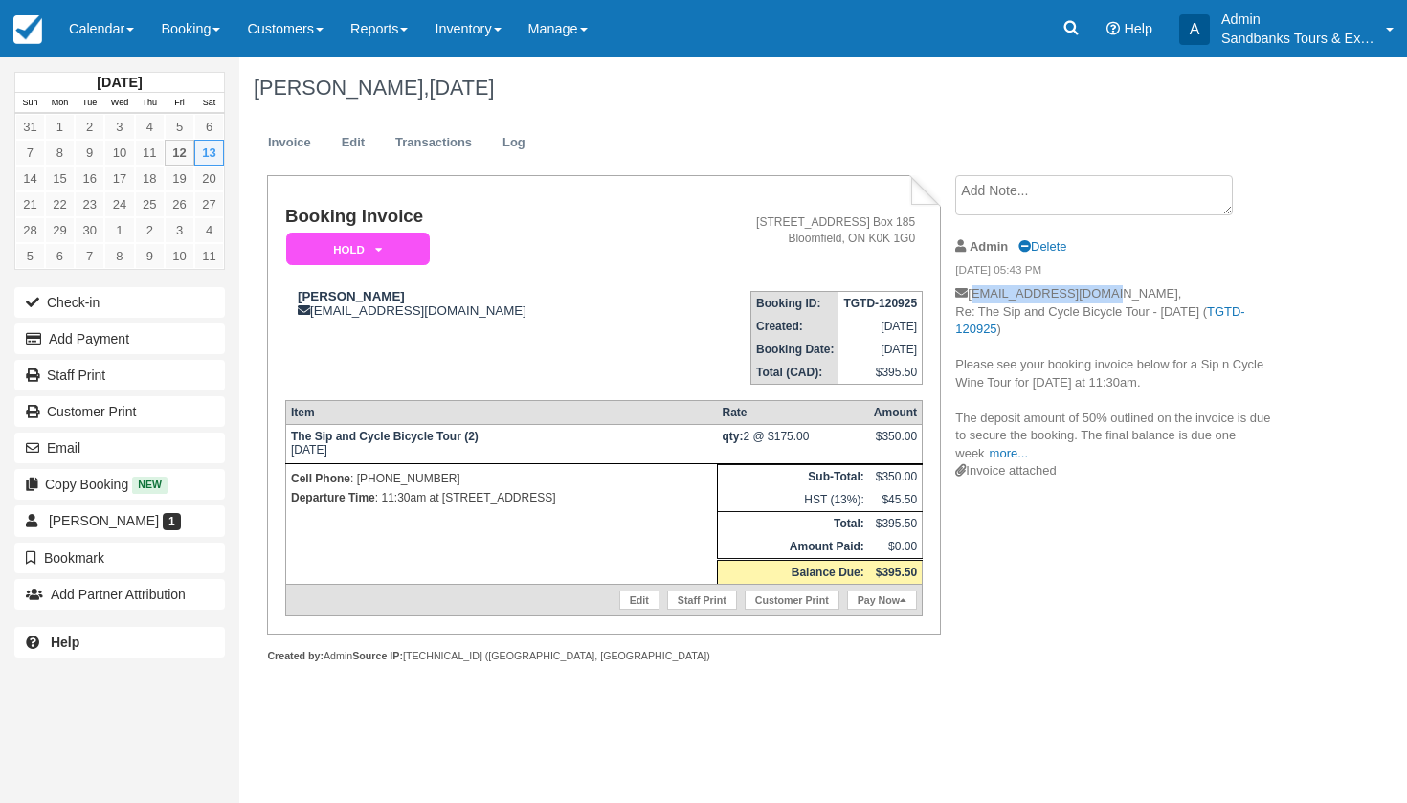
drag, startPoint x: 1099, startPoint y: 290, endPoint x: 973, endPoint y: 296, distance: 125.5
click at [973, 296] on p "[EMAIL_ADDRESS][DOMAIN_NAME], Re: The Sip and Cycle Bicycle Tour - [DATE] ( TGT…" at bounding box center [1116, 373] width 323 height 177
copy p "[EMAIL_ADDRESS][DOMAIN_NAME]"
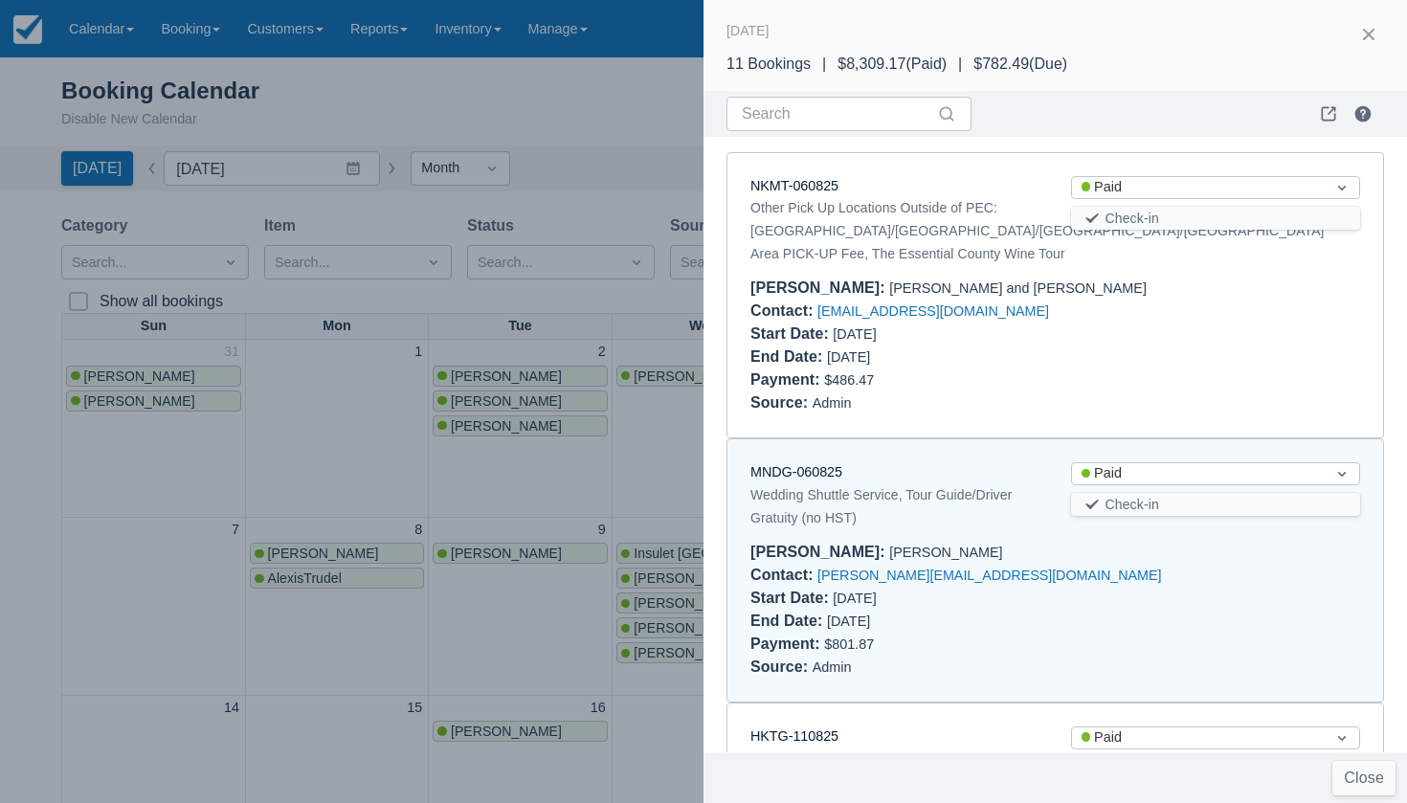
scroll to position [301, 0]
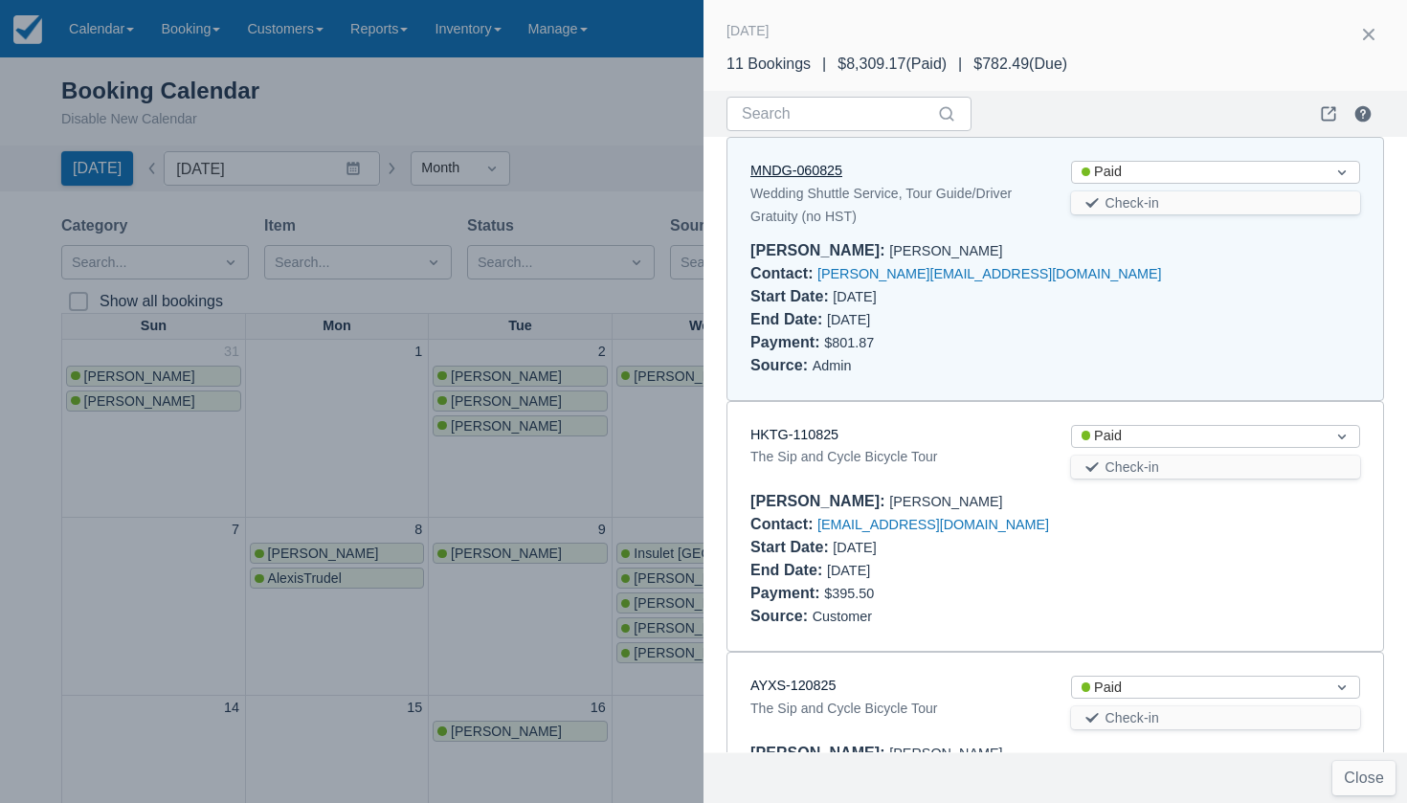
click at [803, 163] on link "MNDG-060825" at bounding box center [796, 170] width 92 height 15
